Goal: Transaction & Acquisition: Purchase product/service

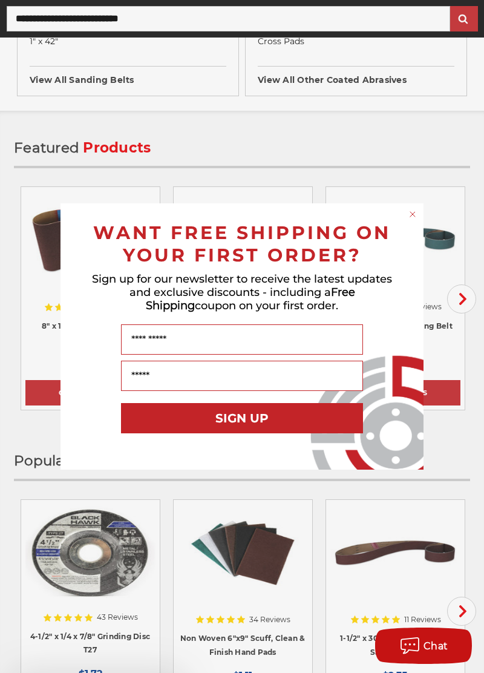
scroll to position [646, 0]
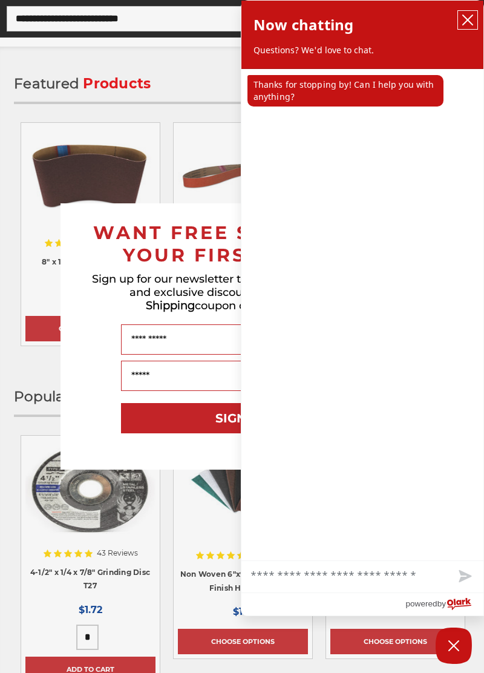
click at [465, 28] on button "close chatbox" at bounding box center [467, 20] width 19 height 18
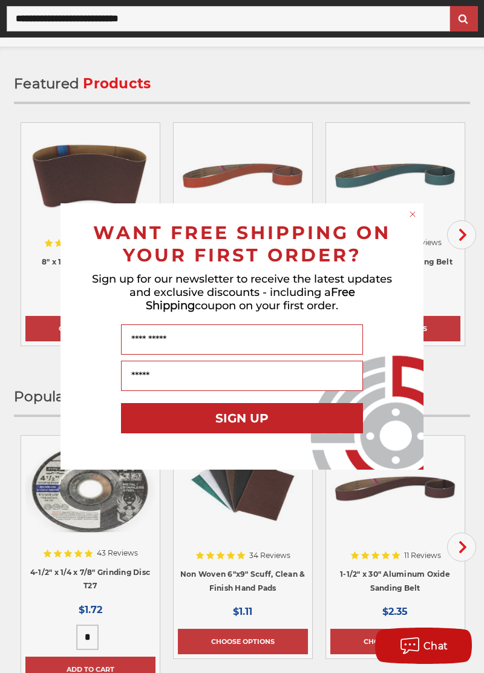
click at [411, 218] on circle "Close dialog" at bounding box center [412, 214] width 11 height 11
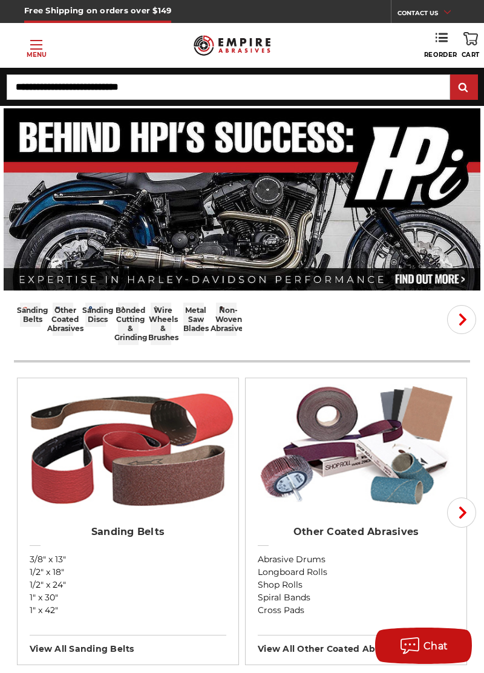
scroll to position [7, 0]
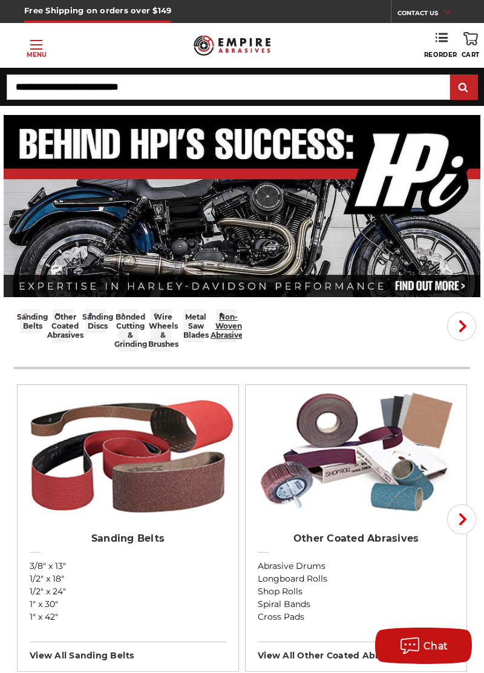
click at [234, 329] on div "non-woven abrasives" at bounding box center [228, 325] width 10 height 27
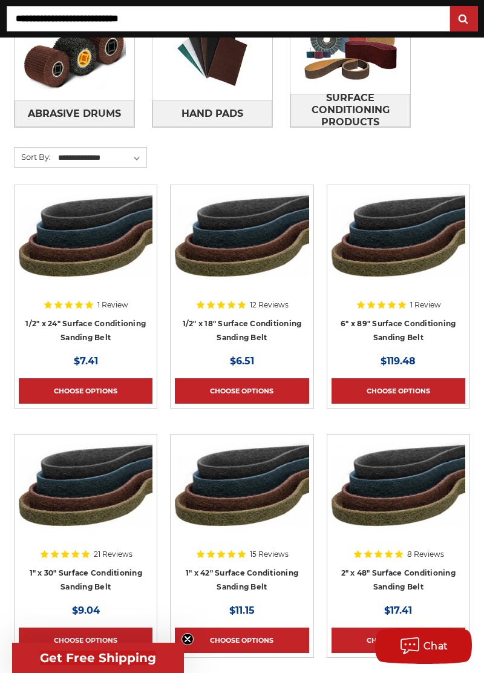
scroll to position [321, 0]
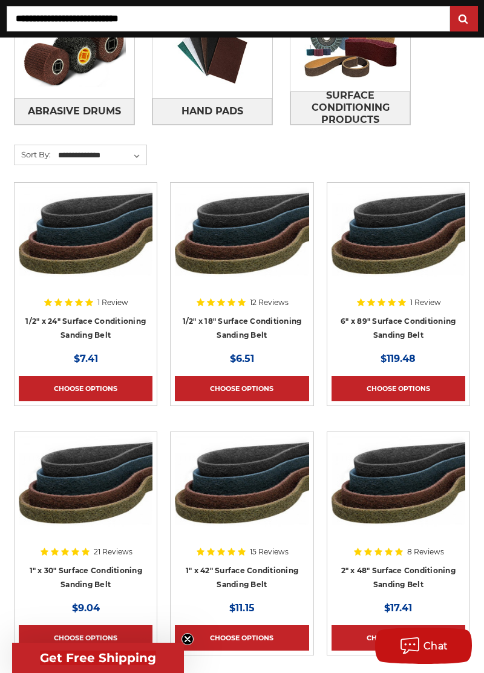
click at [266, 550] on div at bounding box center [242, 524] width 134 height 176
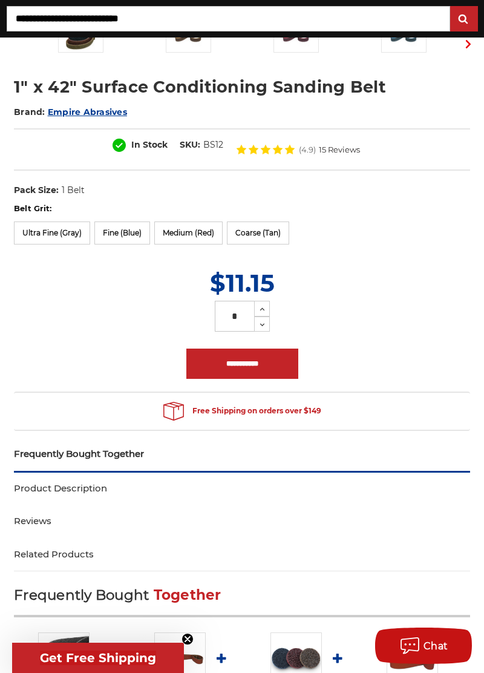
scroll to position [381, 0]
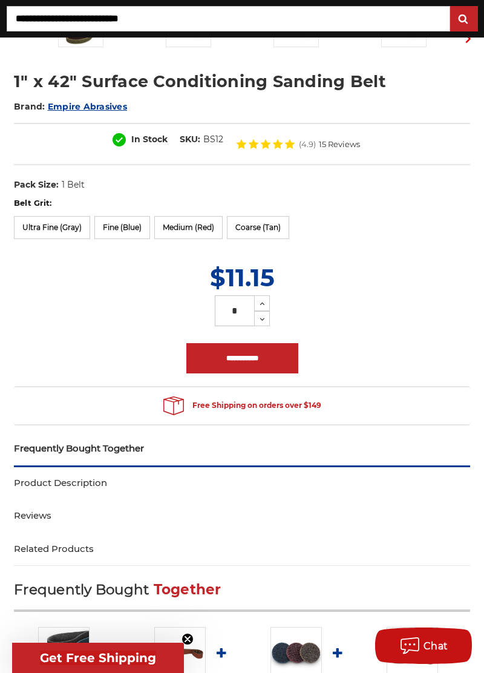
click at [359, 485] on link "Product Description" at bounding box center [242, 483] width 456 height 33
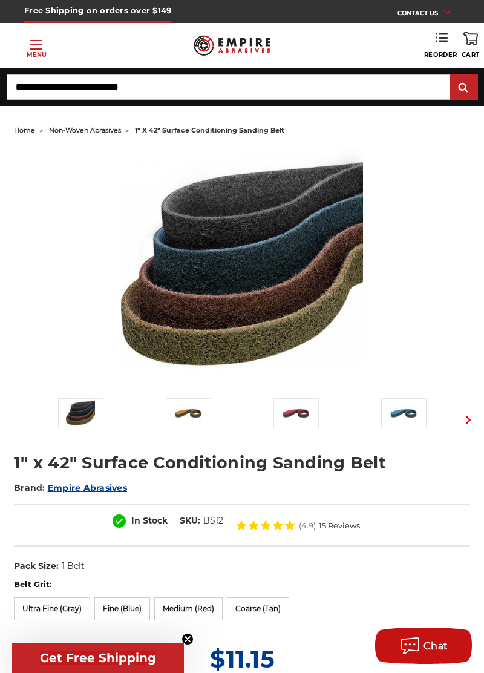
scroll to position [30, 0]
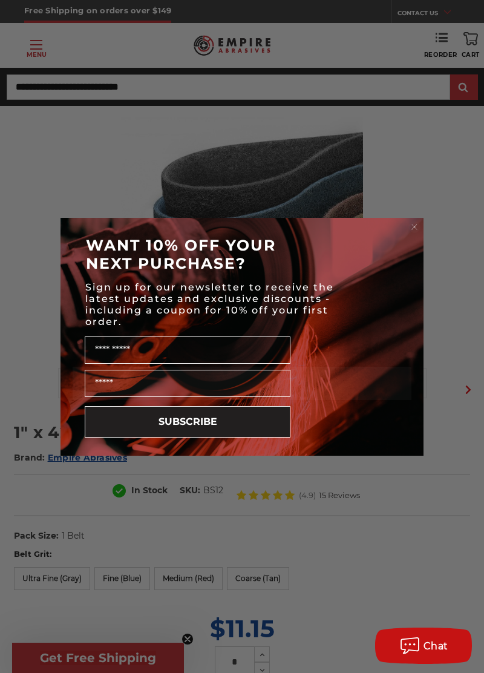
click at [412, 229] on circle "Close dialog" at bounding box center [414, 226] width 11 height 11
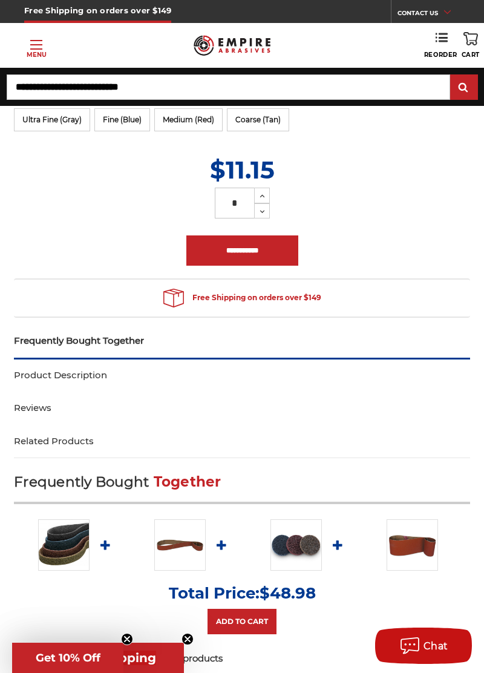
scroll to position [0, 0]
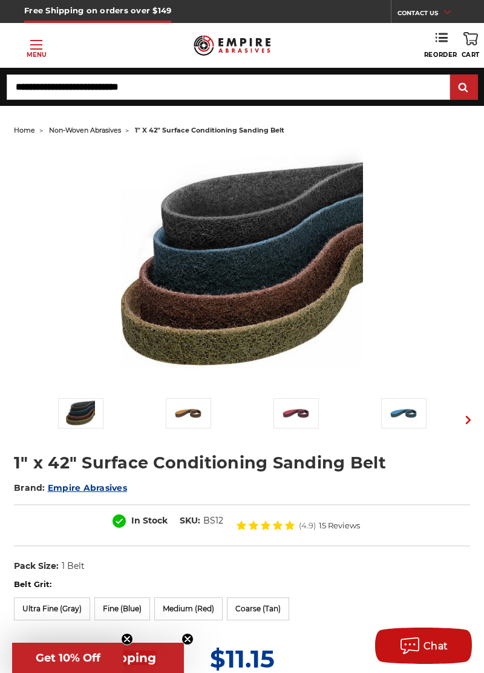
click at [447, 382] on div "Previous Next" at bounding box center [241, 290] width 473 height 284
